Goal: Communication & Community: Answer question/provide support

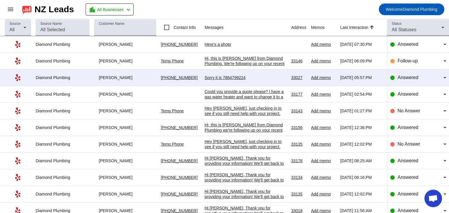
click at [222, 44] on div "Here's a photo" at bounding box center [245, 44] width 82 height 5
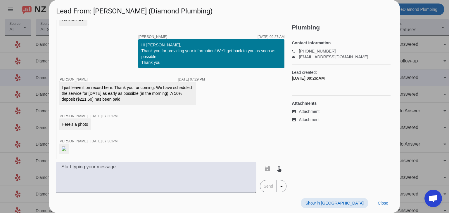
scroll to position [218, 0]
click at [66, 147] on img at bounding box center [64, 149] width 5 height 5
click at [380, 205] on span "Close" at bounding box center [382, 203] width 11 height 5
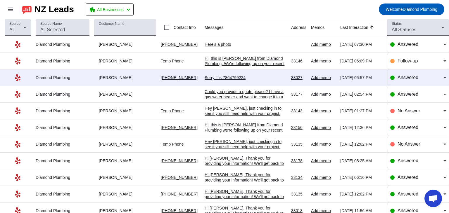
click at [233, 79] on div "Sorry it is 7864799224" at bounding box center [245, 77] width 82 height 5
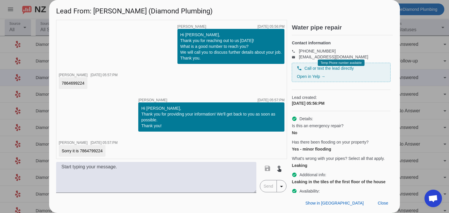
scroll to position [2, 0]
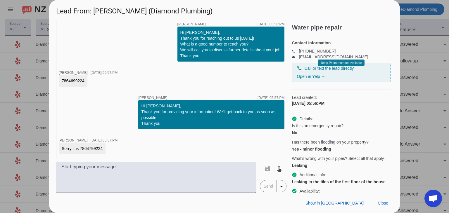
drag, startPoint x: 80, startPoint y: 148, endPoint x: 105, endPoint y: 149, distance: 25.2
click at [105, 149] on div "Sorry it is 7864799224" at bounding box center [82, 149] width 47 height 12
copy div "7864799224"
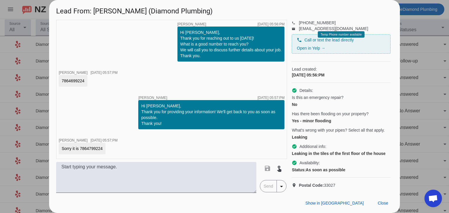
scroll to position [50, 0]
drag, startPoint x: 95, startPoint y: 13, endPoint x: 107, endPoint y: 11, distance: 13.1
click at [112, 12] on h1 "Lead From: [PERSON_NAME] (Diamond Plumbing)" at bounding box center [224, 10] width 350 height 20
copy h1 "[PERSON_NAME]"
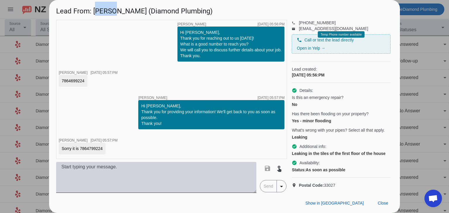
click at [129, 172] on textarea at bounding box center [156, 177] width 200 height 31
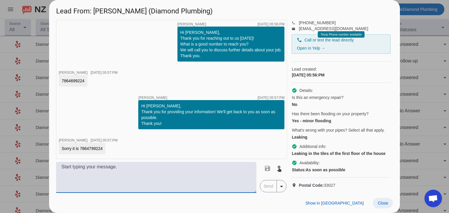
click at [379, 203] on span "Close" at bounding box center [382, 203] width 11 height 5
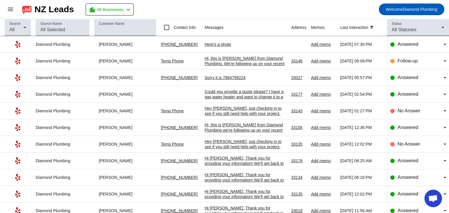
click at [223, 77] on div "Sorry it is 7864799224" at bounding box center [245, 77] width 82 height 5
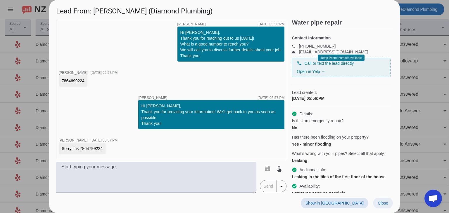
scroll to position [5, 0]
click at [380, 203] on span "Close" at bounding box center [382, 203] width 11 height 5
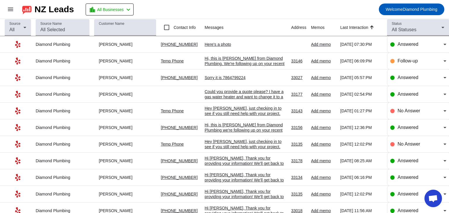
click at [230, 97] on div "Could you provide a quote please? I have a gas water heater and want to change …" at bounding box center [245, 97] width 82 height 16
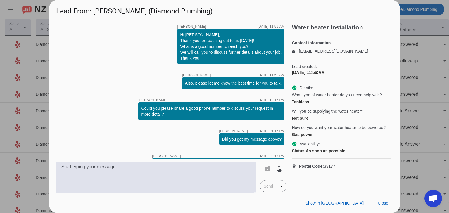
scroll to position [95, 0]
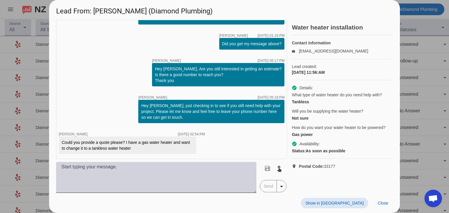
click at [138, 167] on textarea at bounding box center [156, 177] width 200 height 31
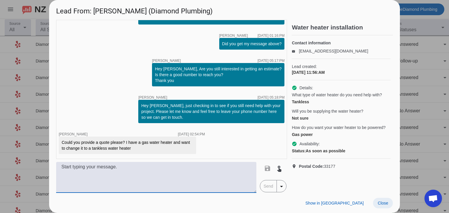
click at [380, 201] on span "Close" at bounding box center [382, 203] width 11 height 5
